Goal: Task Accomplishment & Management: Use online tool/utility

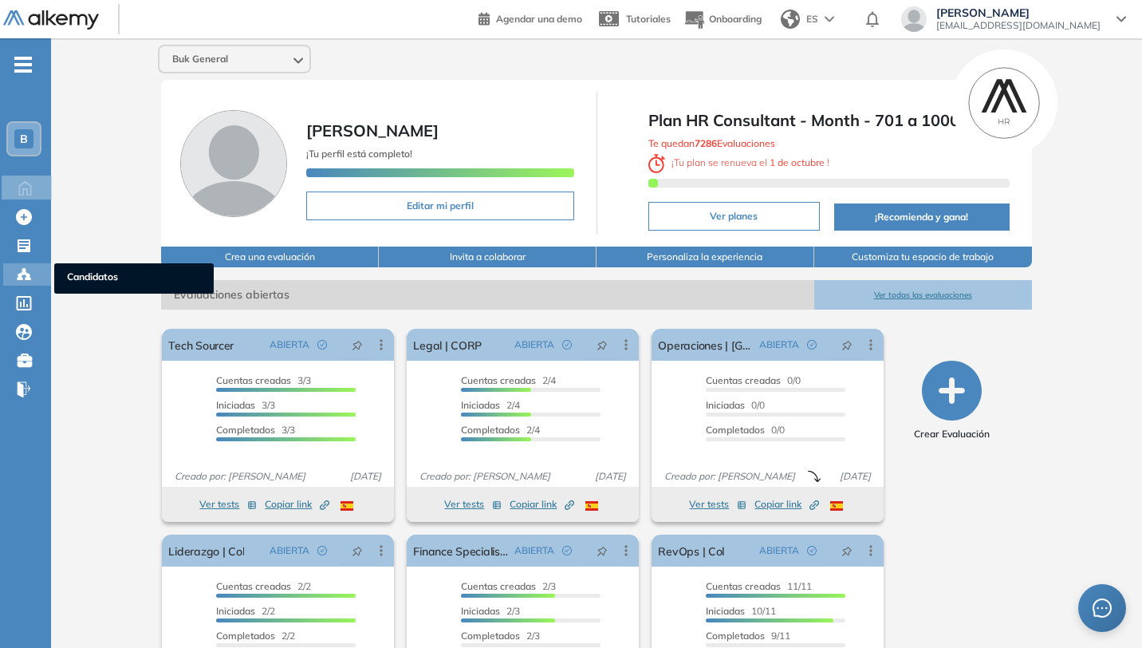
click at [30, 277] on icon at bounding box center [28, 278] width 5 height 3
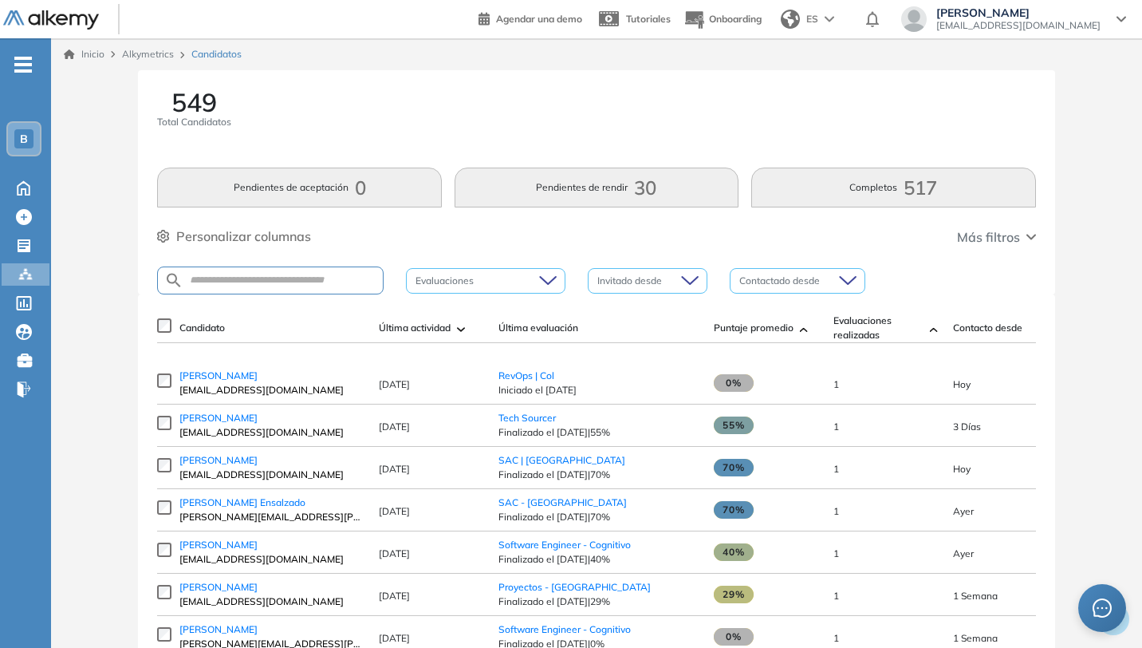
click at [254, 273] on div at bounding box center [270, 280] width 227 height 28
click at [257, 280] on input "text" at bounding box center [282, 280] width 199 height 12
type input "**********"
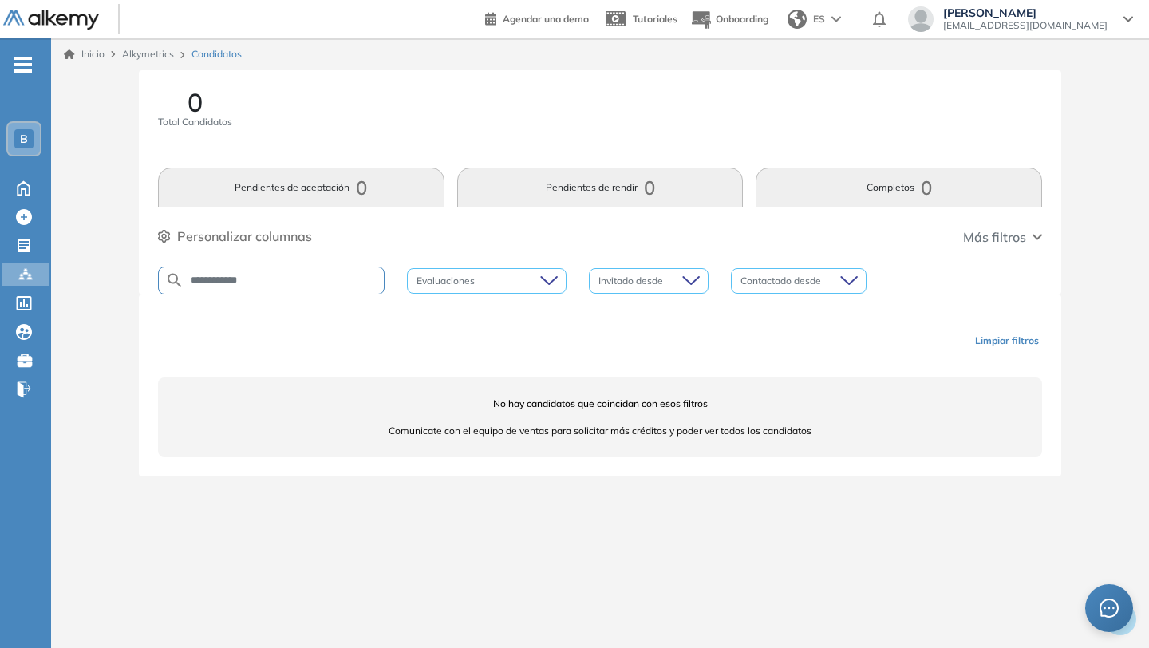
drag, startPoint x: 278, startPoint y: 284, endPoint x: 120, endPoint y: 284, distance: 158.8
click at [120, 284] on div "**********" at bounding box center [599, 292] width 1085 height 444
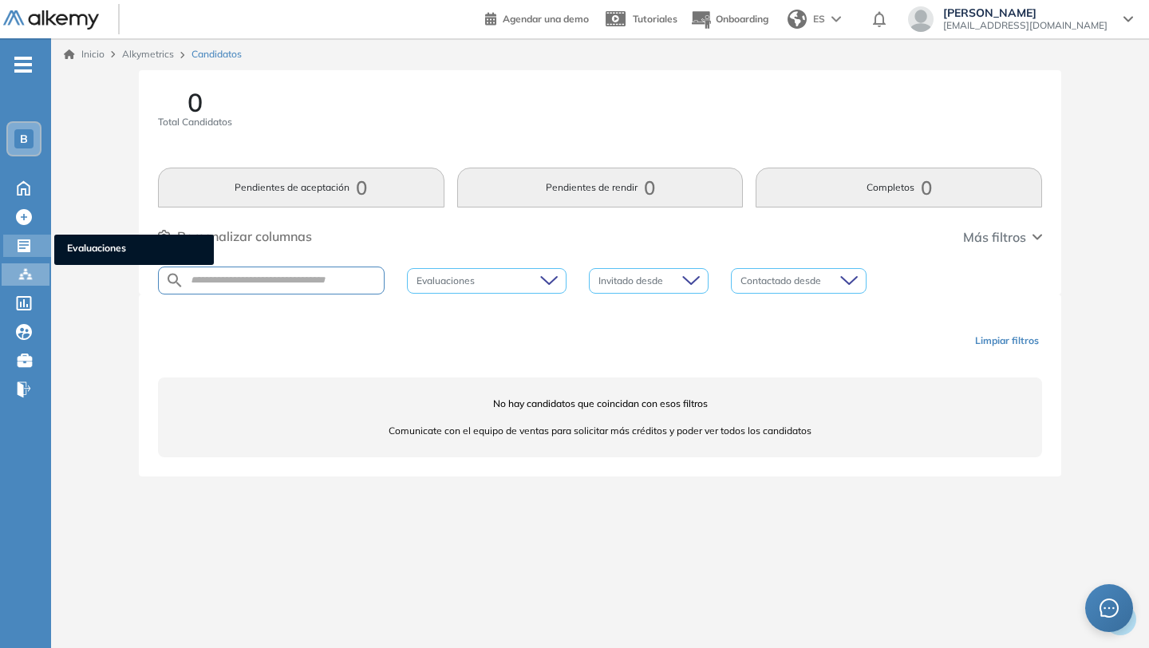
click at [26, 245] on icon at bounding box center [24, 246] width 16 height 16
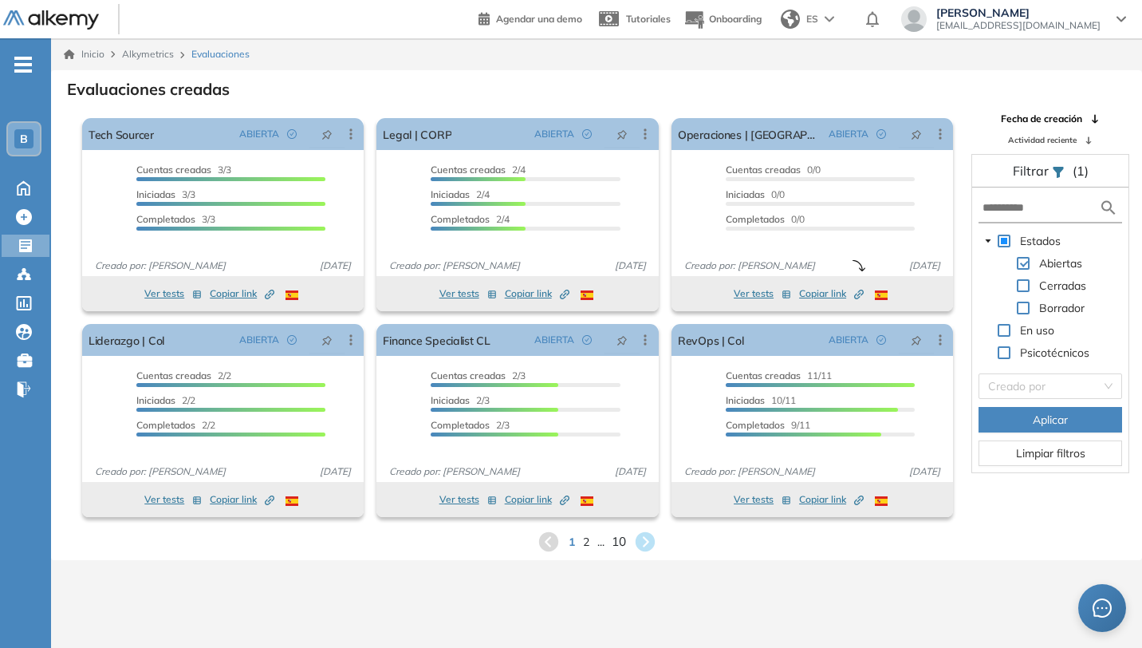
click at [618, 537] on span "10" at bounding box center [619, 541] width 14 height 18
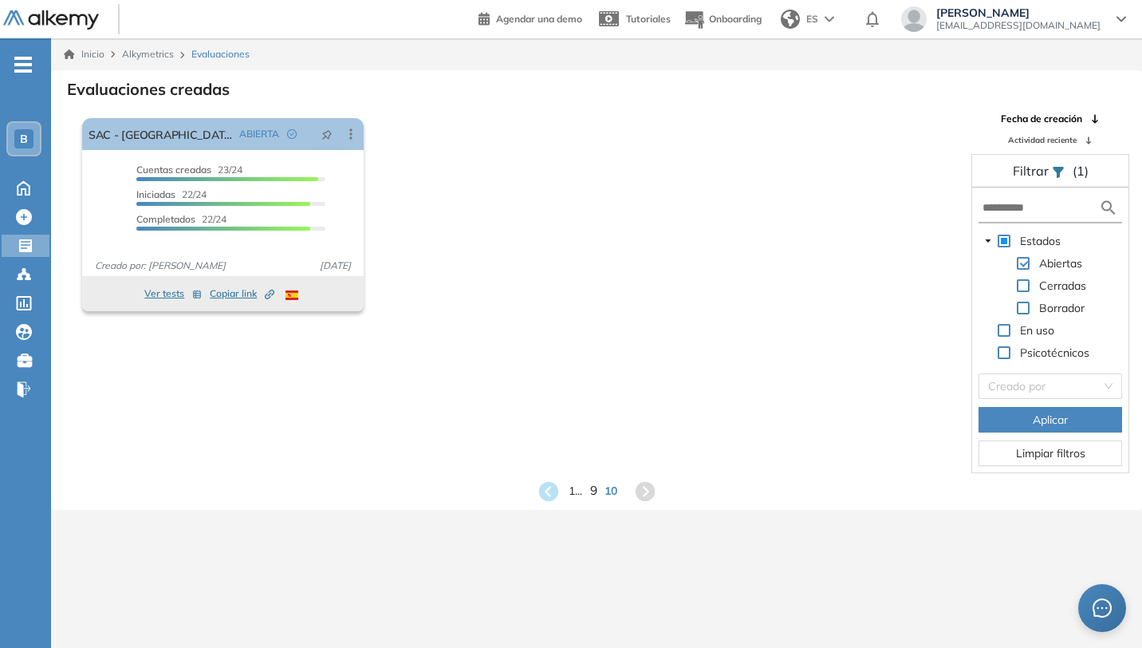
click at [594, 491] on span "9" at bounding box center [593, 491] width 7 height 18
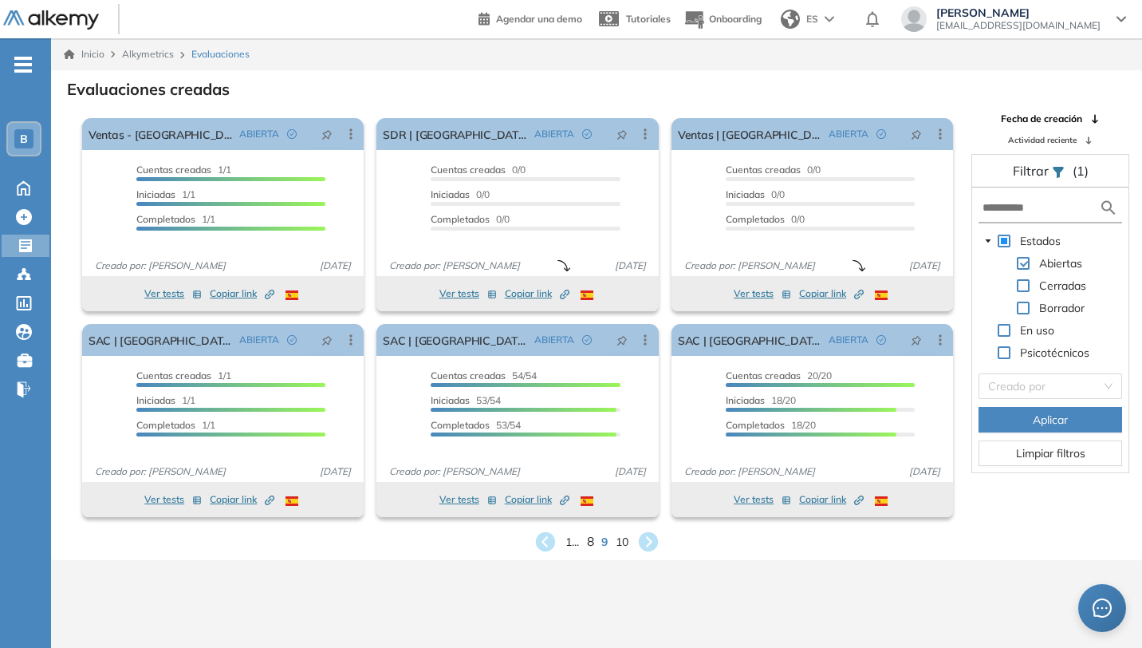
click at [589, 542] on span "8" at bounding box center [589, 541] width 7 height 18
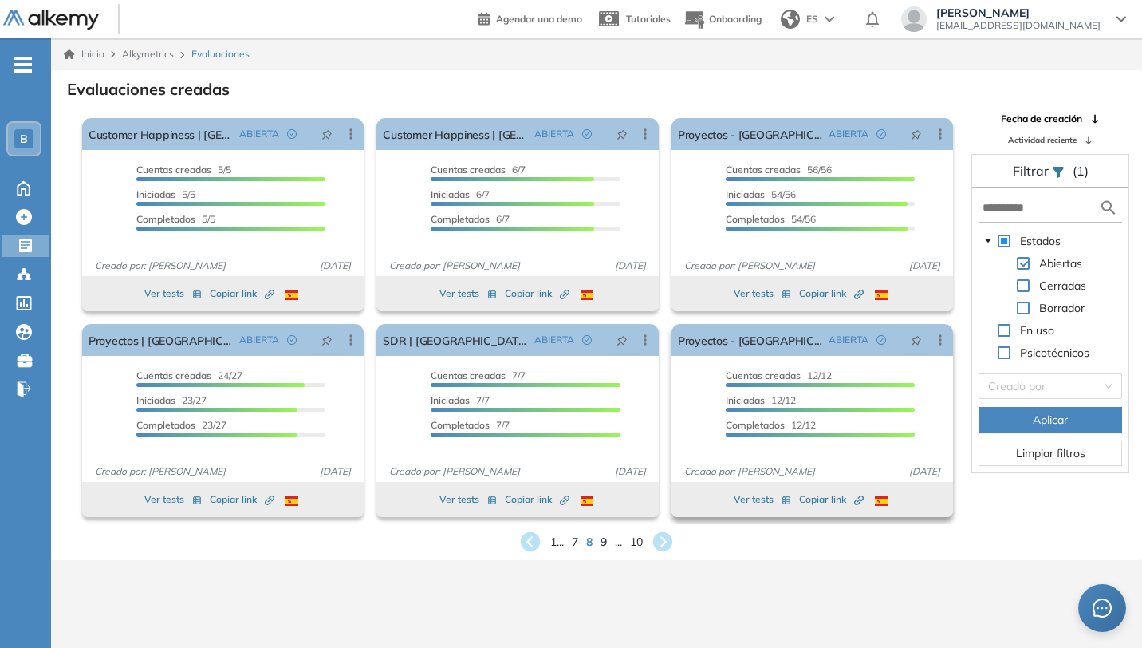
click at [823, 501] on span "Copiar link Created by potrace 1.16, written by [PERSON_NAME] [DATE]-[DATE]" at bounding box center [831, 499] width 65 height 14
